Goal: Task Accomplishment & Management: Manage account settings

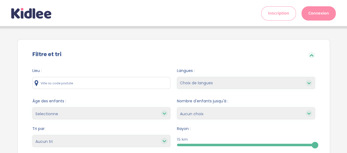
click at [326, 12] on link "Connexion" at bounding box center [318, 13] width 34 height 14
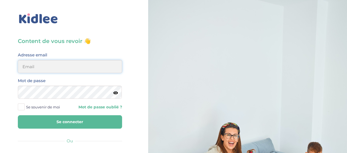
type input "[PERSON_NAME][EMAIL_ADDRESS][DOMAIN_NAME]"
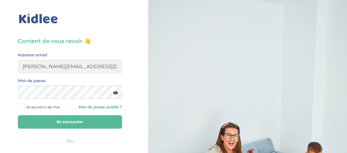
click at [85, 118] on button "Se connecter" at bounding box center [70, 121] width 104 height 13
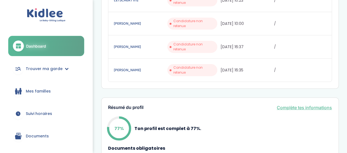
scroll to position [137, 0]
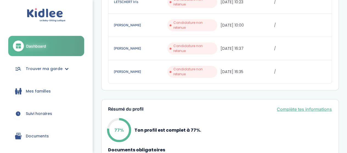
click at [232, 99] on div "Résumé du profil Complète tes informations 77% Ton profil est complet à 77%. Do…" at bounding box center [219, 139] width 237 height 80
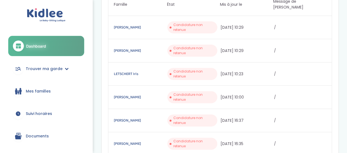
scroll to position [110, 0]
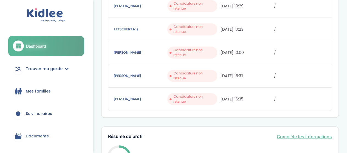
click at [49, 92] on span "Mes familles" at bounding box center [38, 92] width 25 height 6
